Goal: Information Seeking & Learning: Learn about a topic

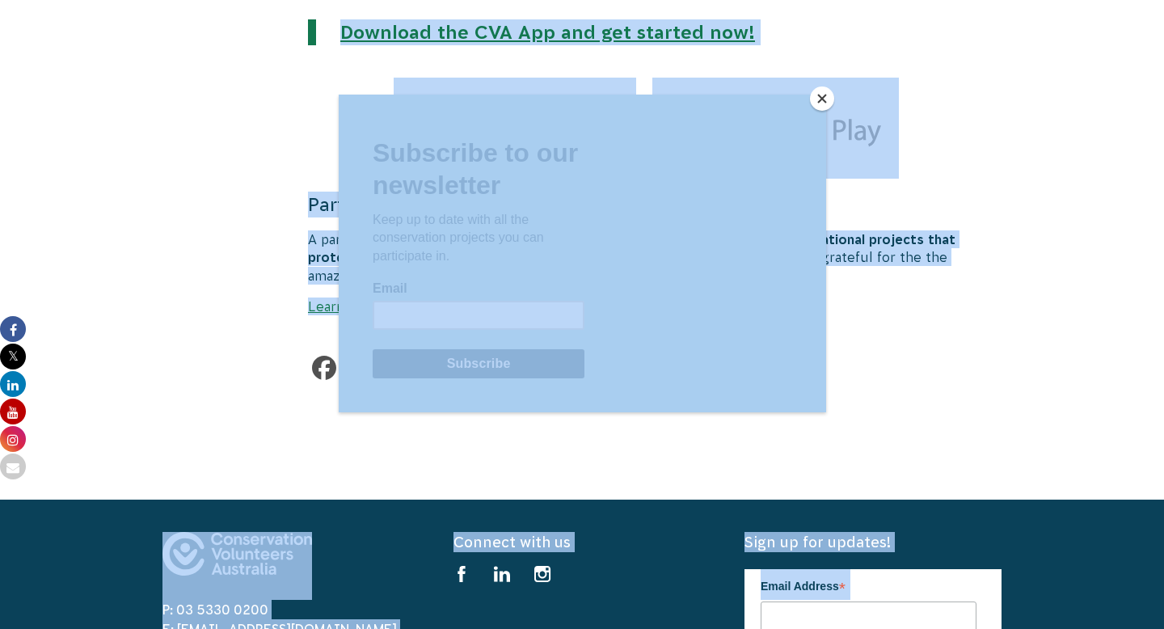
scroll to position [3461, 0]
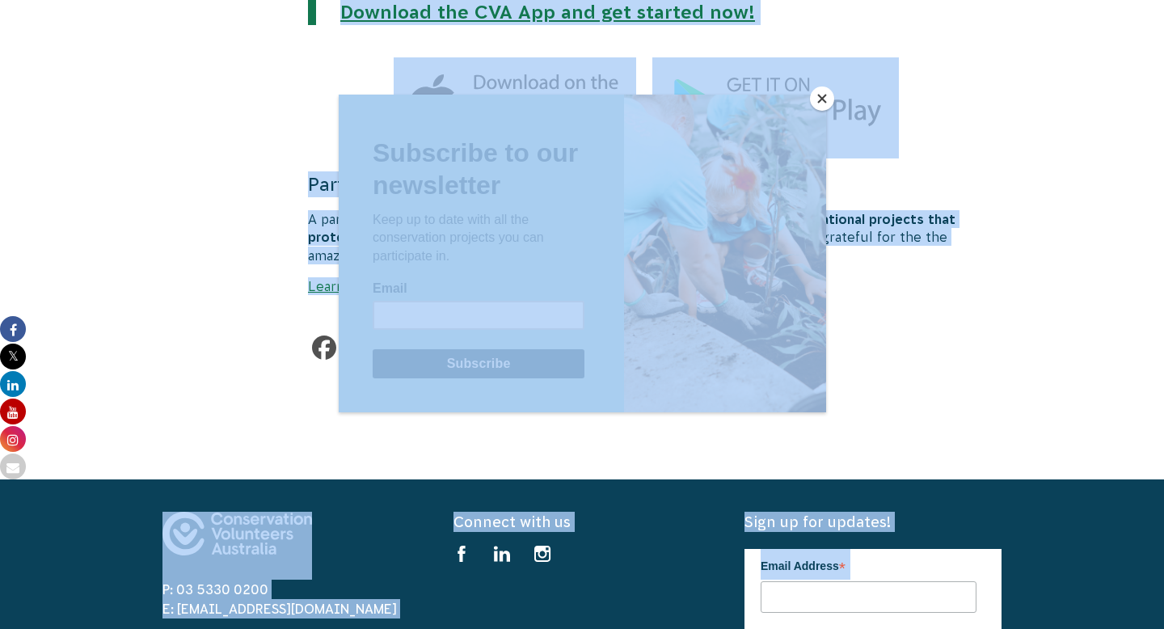
drag, startPoint x: 315, startPoint y: 128, endPoint x: 944, endPoint y: 228, distance: 637.0
copy body "Loremipsum dol sitamet conse adipis elit sed Doeiusmodt Incid utl Etdolore Magn…"
click at [825, 94] on button "Close" at bounding box center [822, 99] width 24 height 24
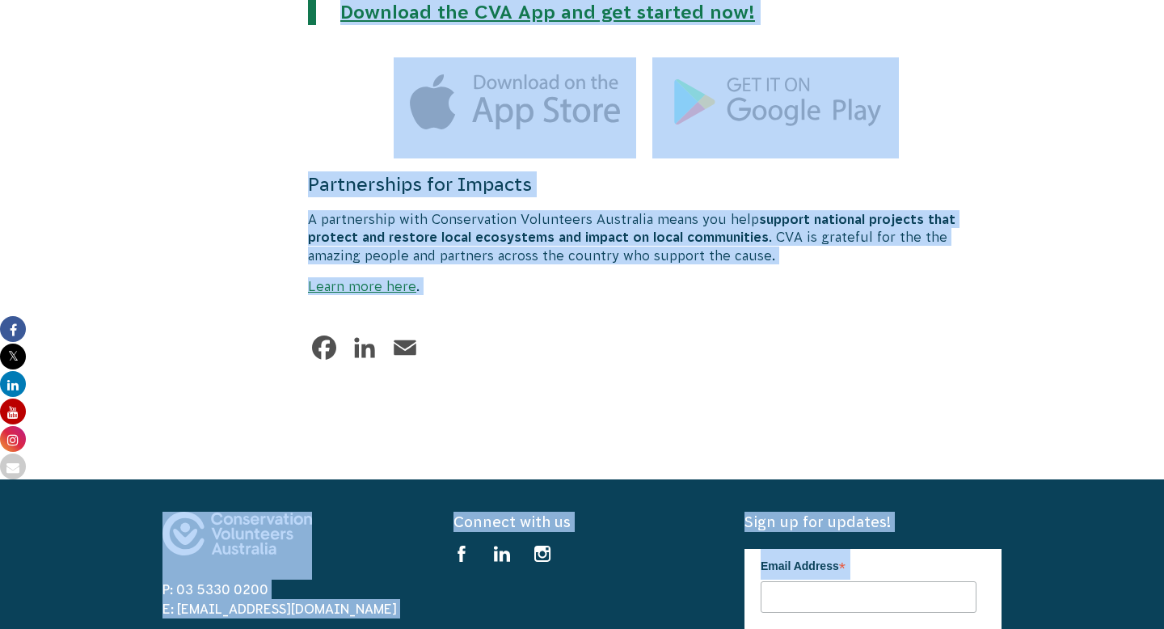
copy body "Loremipsum dol sitamet conse adipis elit sed Doeiusmodt Incid utl Etdolore Magn…"
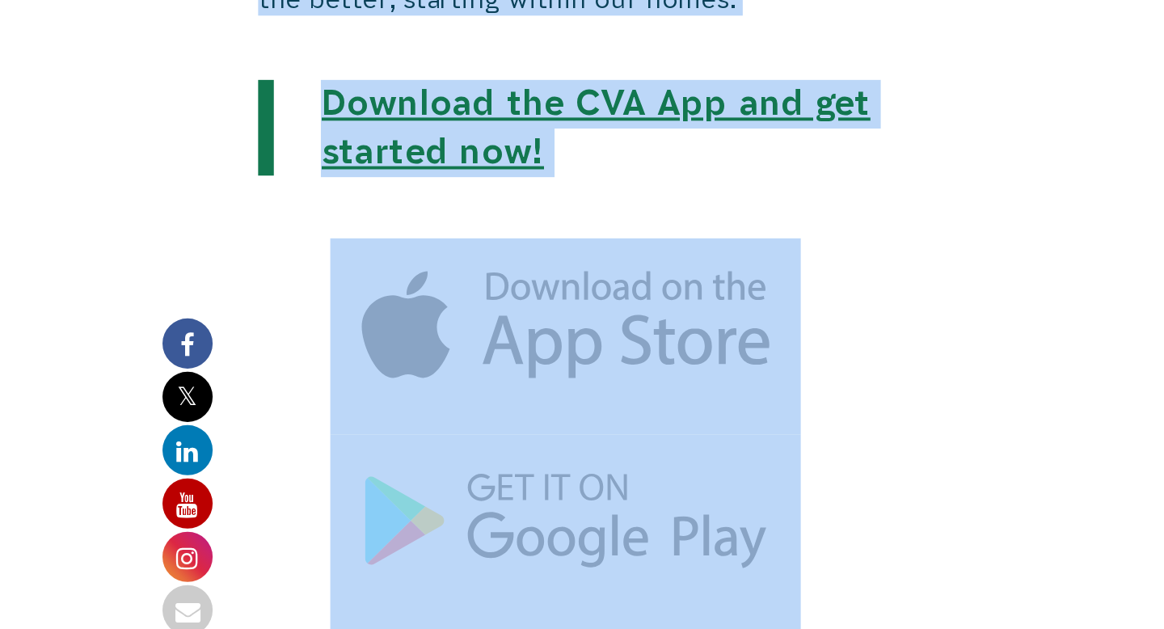
scroll to position [2919, 0]
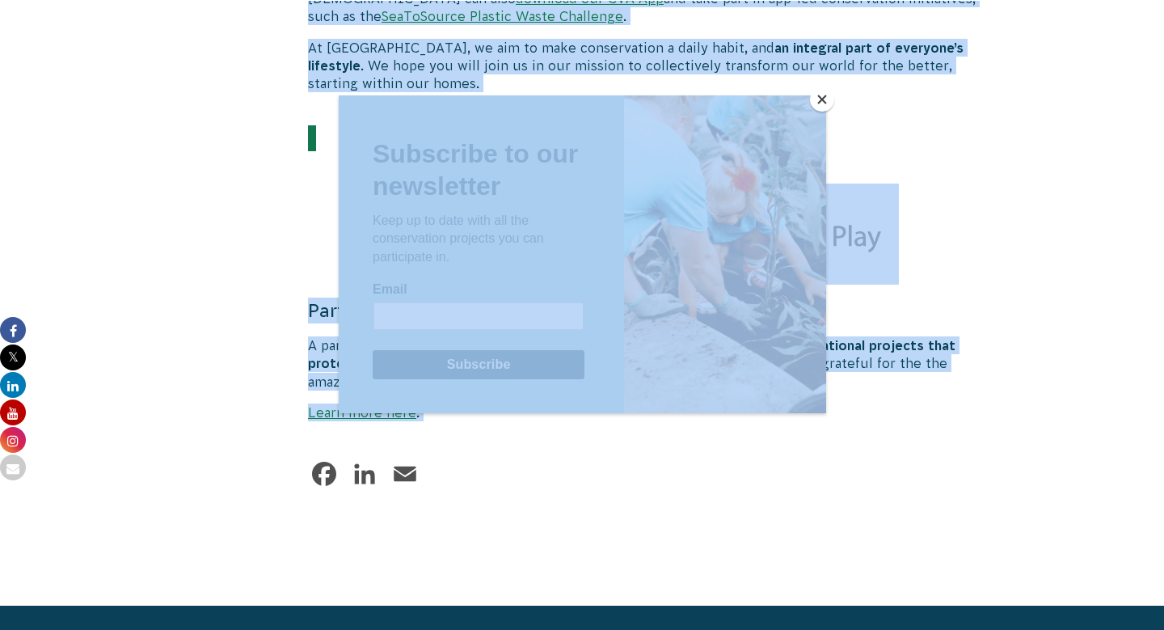
scroll to position [3353, 0]
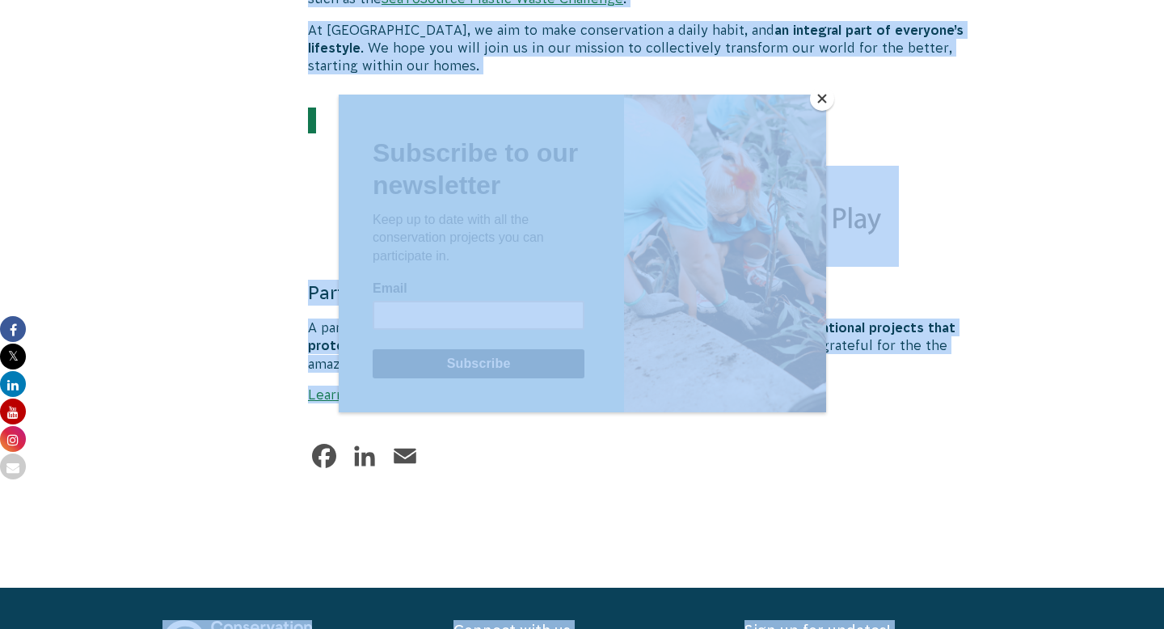
drag, startPoint x: 313, startPoint y: 515, endPoint x: 955, endPoint y: 53, distance: 791.2
click at [822, 99] on button "Close" at bounding box center [822, 99] width 24 height 24
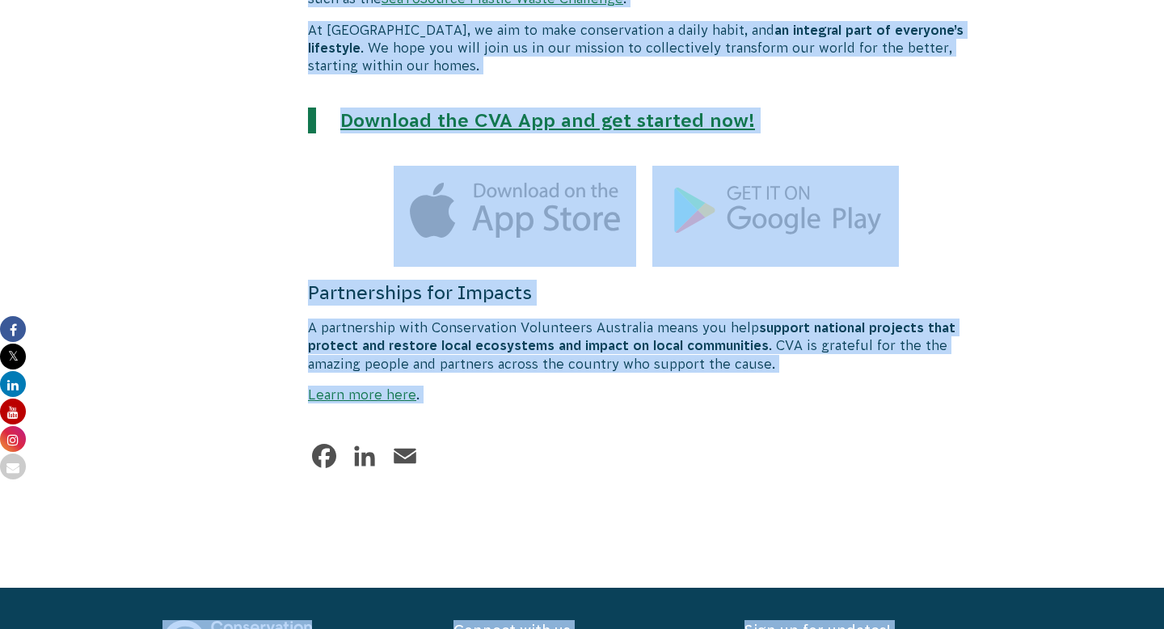
copy body "Loremipsum dol sitamet conse adipis elit sed Doeiusmodt Incid utl Etdolore Magn…"
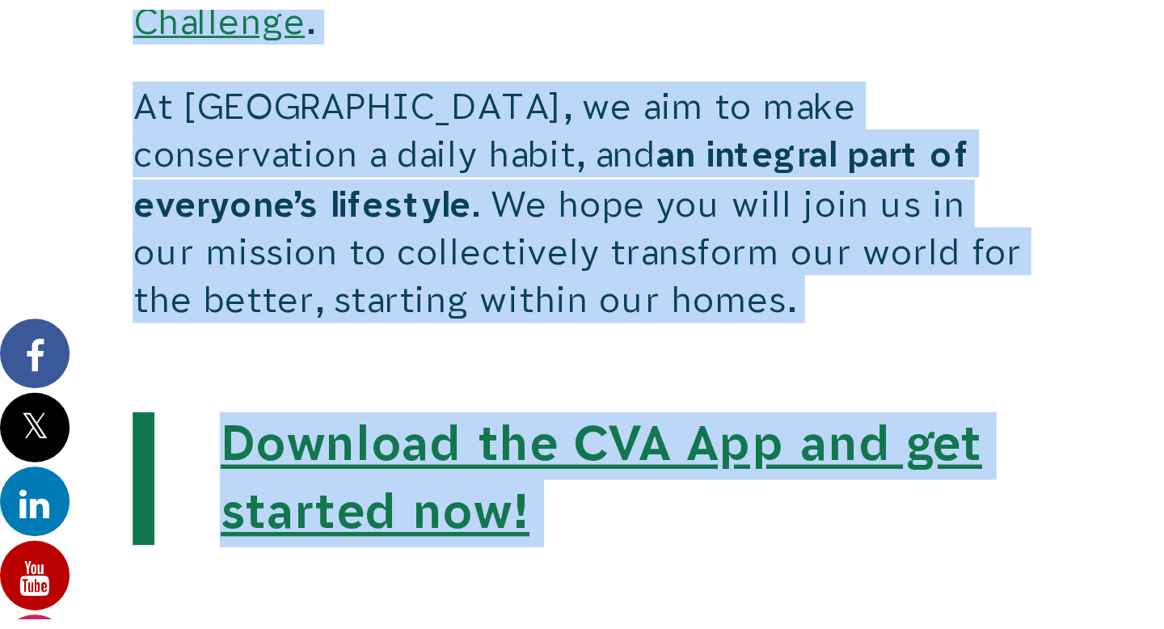
scroll to position [2811, 0]
